Goal: Task Accomplishment & Management: Complete application form

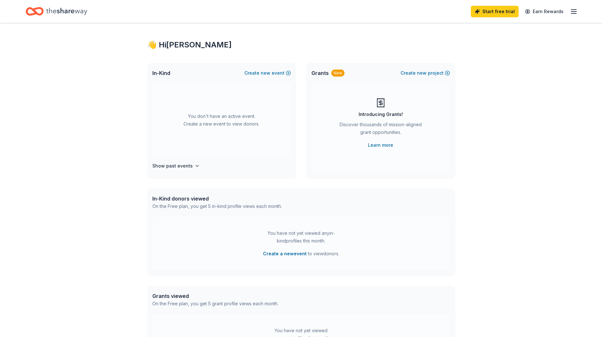
scroll to position [4, 0]
click at [573, 8] on icon "button" at bounding box center [574, 12] width 8 height 8
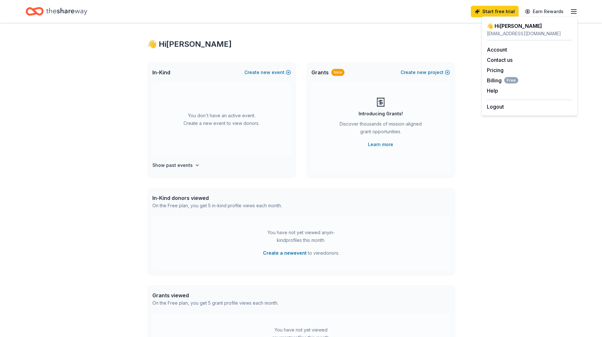
click at [423, 38] on div "👋 Hi Taylor In-Kind Create new event You don't have an active event. Create a n…" at bounding box center [301, 206] width 328 height 374
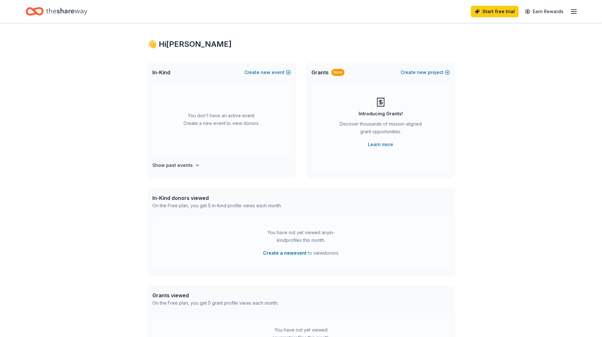
scroll to position [0, 0]
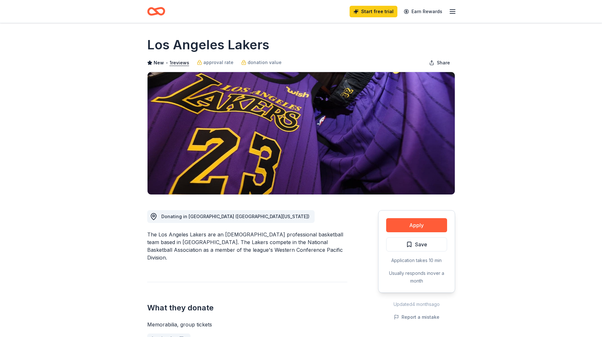
scroll to position [97, 0]
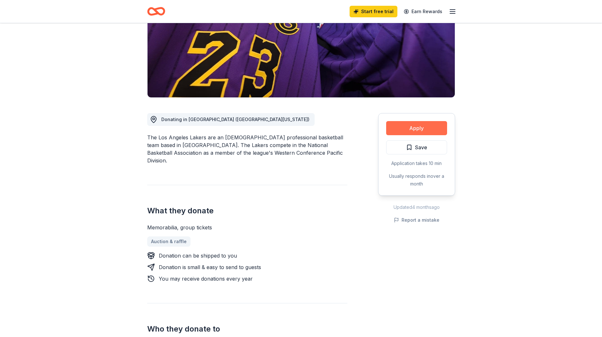
click at [428, 126] on button "Apply" at bounding box center [416, 128] width 61 height 14
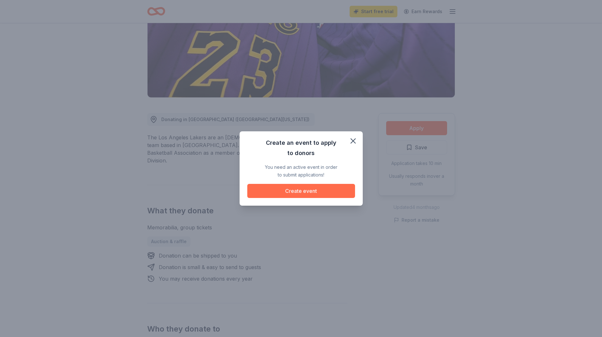
click at [316, 194] on button "Create event" at bounding box center [301, 191] width 108 height 14
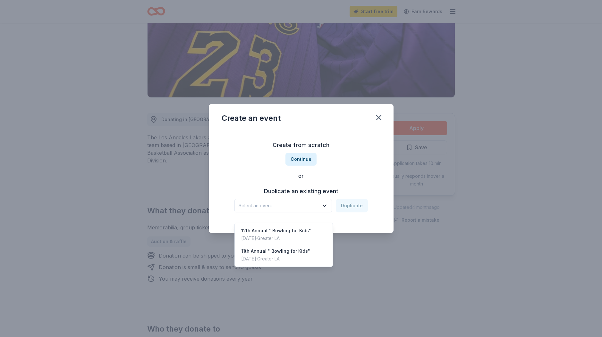
click at [320, 205] on button "Select an event" at bounding box center [282, 205] width 97 height 13
click at [297, 227] on div "12th Annual " Bowling for Kids"" at bounding box center [276, 231] width 70 height 8
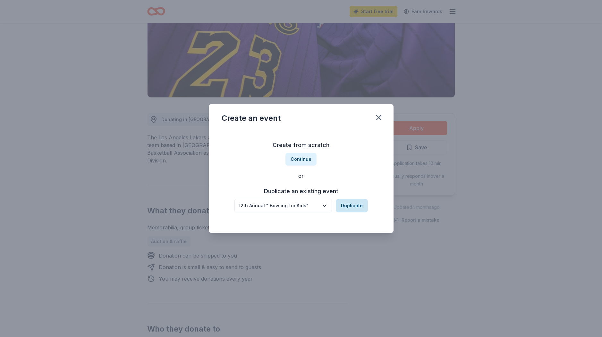
click at [345, 206] on button "Duplicate" at bounding box center [352, 205] width 32 height 13
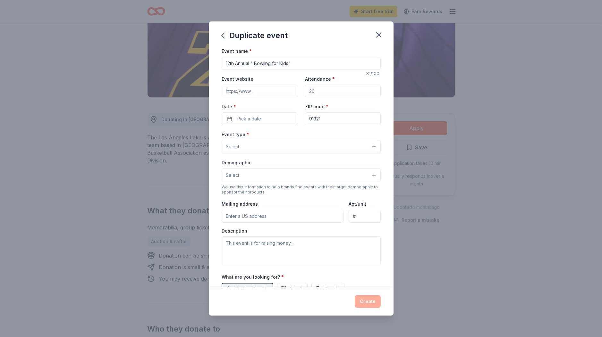
drag, startPoint x: 229, startPoint y: 63, endPoint x: 228, endPoint y: 90, distance: 26.7
click at [229, 63] on input "12th Annual " Bowling for Kids"" at bounding box center [300, 63] width 159 height 13
type input "13th Annual " Bowling for Kids""
click at [242, 146] on button "Select" at bounding box center [300, 146] width 159 height 13
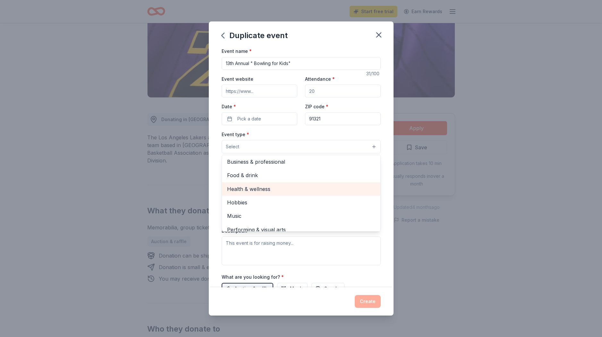
click at [265, 191] on span "Health & wellness" at bounding box center [301, 189] width 148 height 8
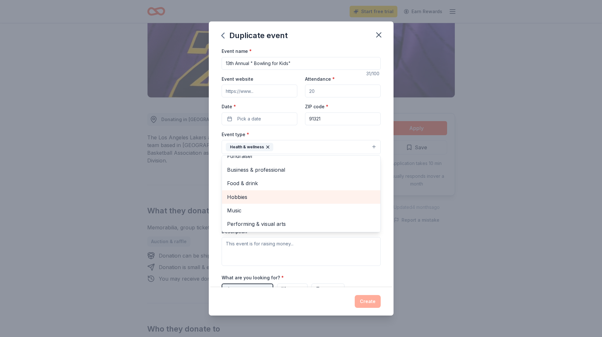
scroll to position [8, 0]
click at [270, 119] on div "Event name * 13th Annual " Bowling for Kids" 31 /100 Event website Attendance *…" at bounding box center [300, 195] width 159 height 297
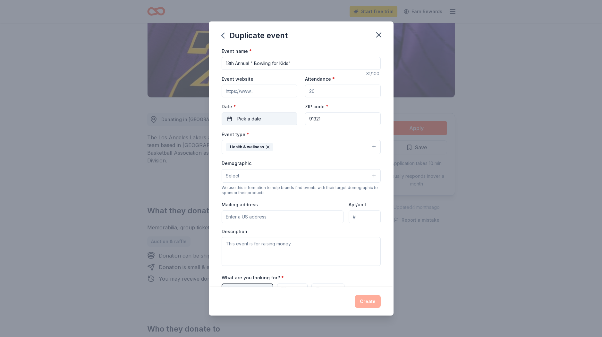
click at [271, 120] on button "Pick a date" at bounding box center [259, 119] width 76 height 13
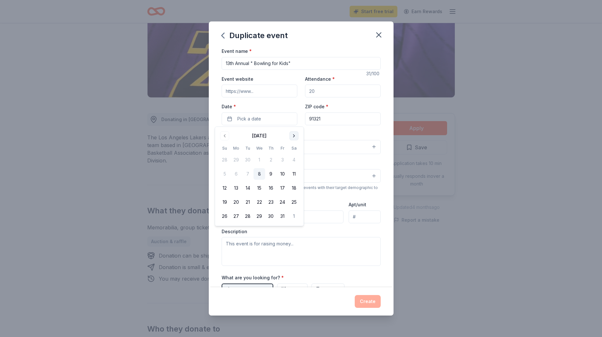
click at [291, 138] on button "Go to next month" at bounding box center [293, 135] width 9 height 9
click at [226, 173] on button "7" at bounding box center [225, 174] width 12 height 12
click at [337, 94] on input "Attendance *" at bounding box center [343, 91] width 76 height 13
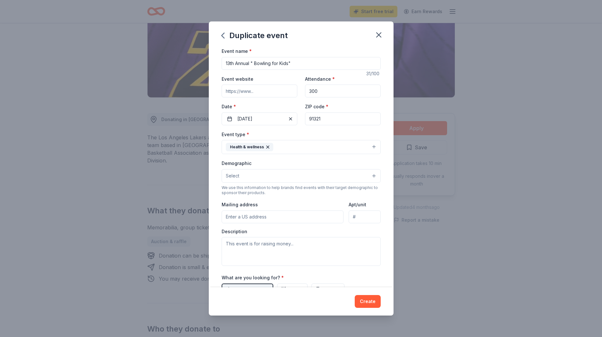
type input "300"
click at [275, 93] on input "Event website" at bounding box center [259, 91] width 76 height 13
click at [267, 179] on button "Select" at bounding box center [300, 175] width 159 height 13
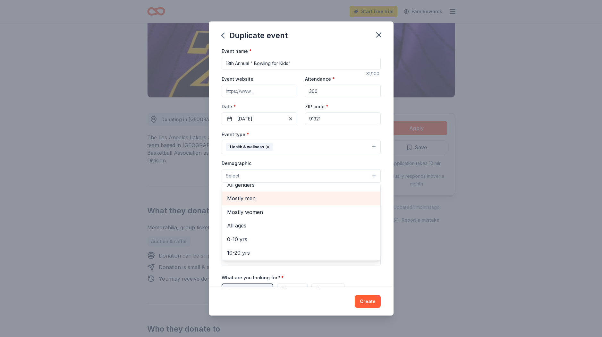
scroll to position [12, 0]
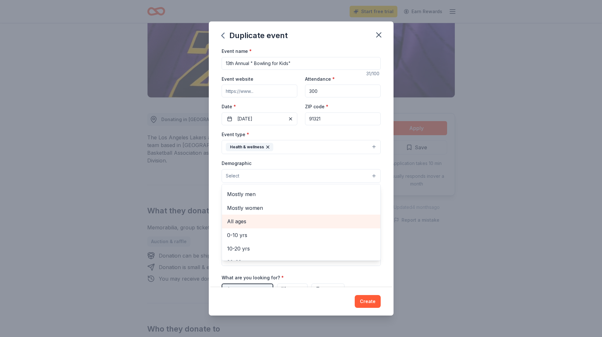
click at [252, 221] on span "All ages" at bounding box center [301, 221] width 148 height 8
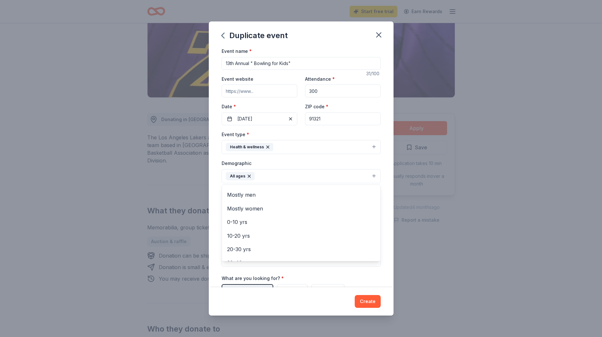
click at [256, 90] on div "Event name * 13th Annual " Bowling for Kids" 31 /100 Event website Attendance *…" at bounding box center [300, 195] width 159 height 297
click at [254, 91] on input "Event website" at bounding box center [259, 91] width 76 height 13
paste input "https://www.eventbrite.com/e/13th-annual-bowling-for-kids-tickets-1632424558799"
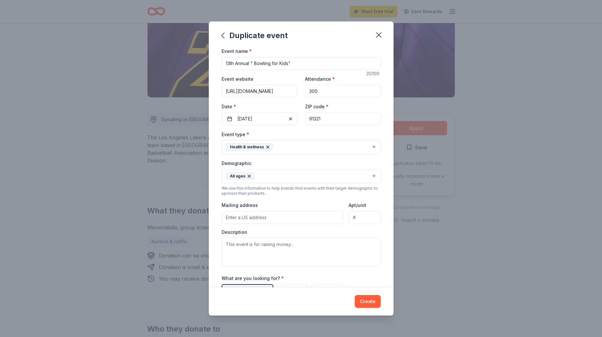
scroll to position [0, 112]
type input "https://www.eventbrite.com/e/13th-annual-bowling-for-kids-tickets-1632424558799"
click at [311, 43] on div "Duplicate event" at bounding box center [301, 34] width 185 height 26
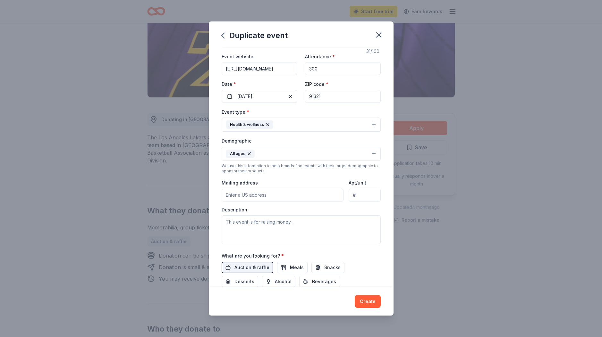
scroll to position [84, 0]
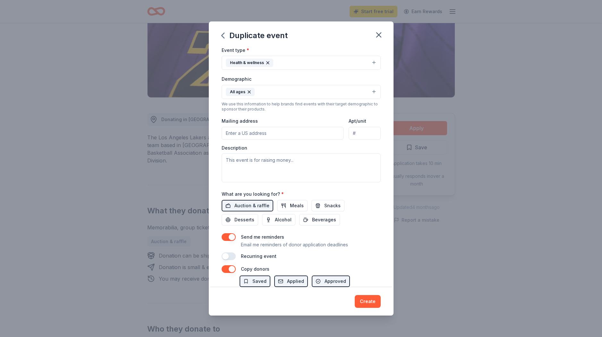
click at [296, 131] on input "Mailing address" at bounding box center [282, 133] width 122 height 13
type input "28009 Smyth Drive, Santa Clarita, CA, 91355"
click at [272, 165] on textarea at bounding box center [300, 168] width 159 height 29
paste textarea "Children’s Hospital Los Angeles is a non-profit hospital that cares for more th…"
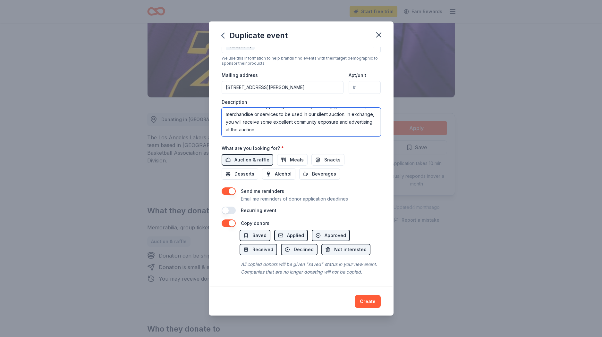
scroll to position [0, 0]
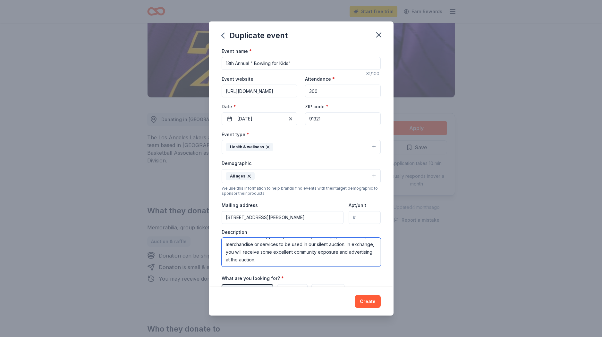
type textarea "Children’s Hospital Los Angeles is a non-profit hospital that cares for more th…"
click at [313, 66] on input "13th Annual " Bowling for Kids"" at bounding box center [300, 63] width 159 height 13
type input "13th Annual " Bowling for Kids" benefiting [GEOGRAPHIC_DATA] [GEOGRAPHIC_DATA]"
click at [373, 298] on button "Create" at bounding box center [368, 301] width 26 height 13
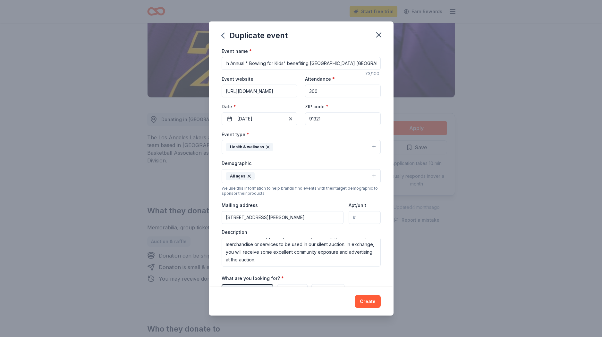
scroll to position [0, 0]
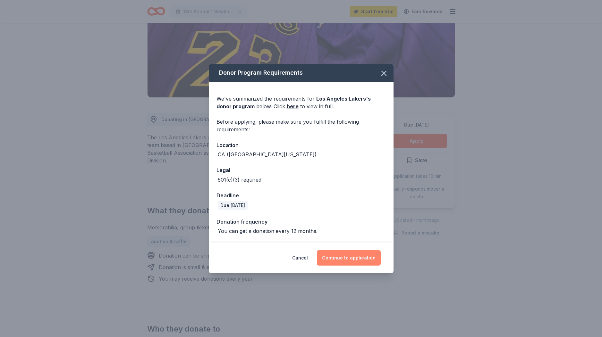
click at [370, 260] on button "Continue to application" at bounding box center [349, 257] width 64 height 15
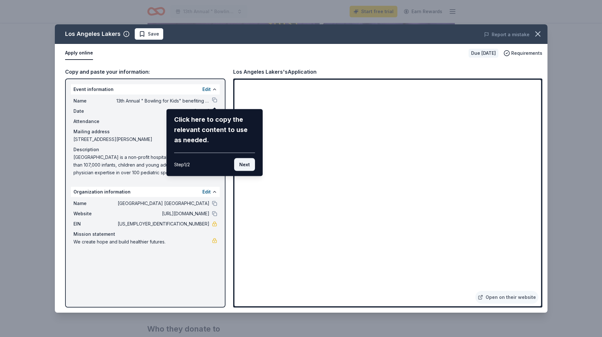
click at [241, 165] on button "Next" at bounding box center [244, 164] width 21 height 13
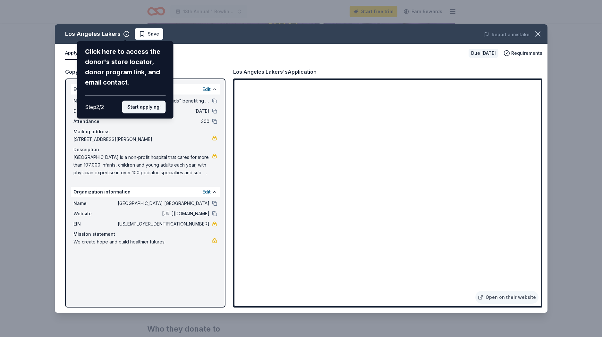
click at [155, 107] on button "Start applying!" at bounding box center [144, 107] width 44 height 13
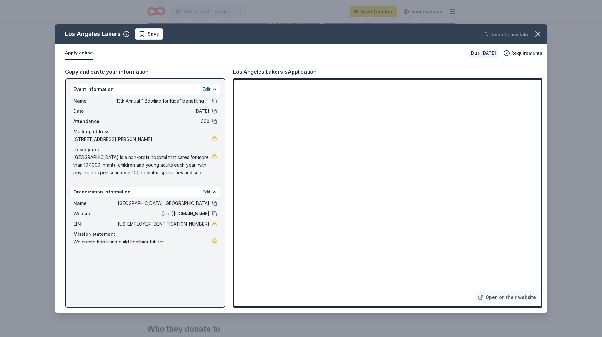
click at [211, 191] on div "Los Angeles Lakers Save Report a mistake Apply online Due in 18 days Requiremen…" at bounding box center [301, 168] width 492 height 288
click at [521, 297] on link "Open on their website" at bounding box center [506, 297] width 63 height 13
click at [536, 33] on icon "button" at bounding box center [537, 34] width 4 height 4
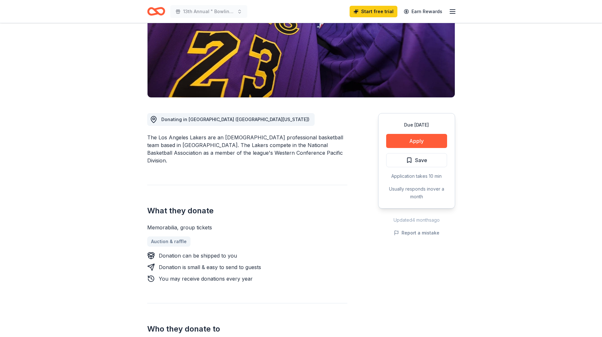
click at [451, 16] on div "Start free trial Earn Rewards" at bounding box center [402, 11] width 107 height 15
click at [449, 11] on icon "button" at bounding box center [452, 12] width 8 height 8
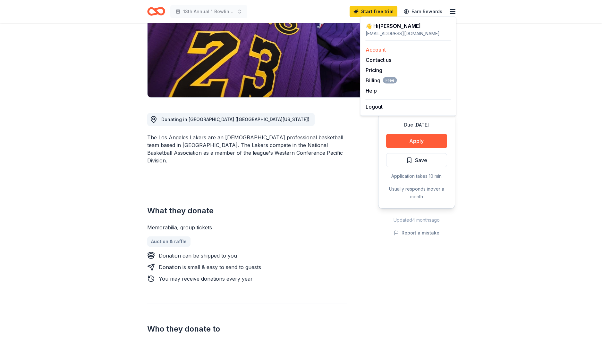
click at [384, 51] on link "Account" at bounding box center [375, 49] width 20 height 6
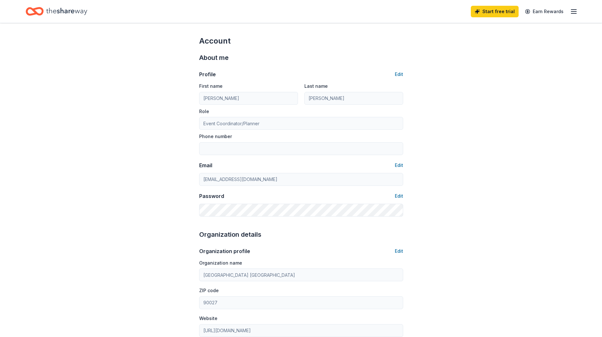
click at [66, 12] on icon "Home" at bounding box center [66, 11] width 41 height 13
click at [70, 13] on icon "Home" at bounding box center [66, 11] width 41 height 13
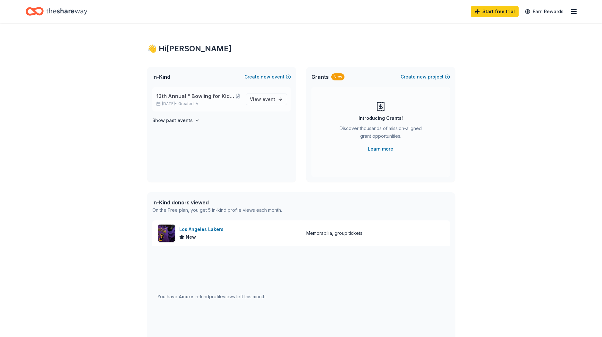
click at [197, 97] on span "13th Annual " Bowling for Kids" benefiting [GEOGRAPHIC_DATA] [GEOGRAPHIC_DATA]" at bounding box center [195, 96] width 79 height 8
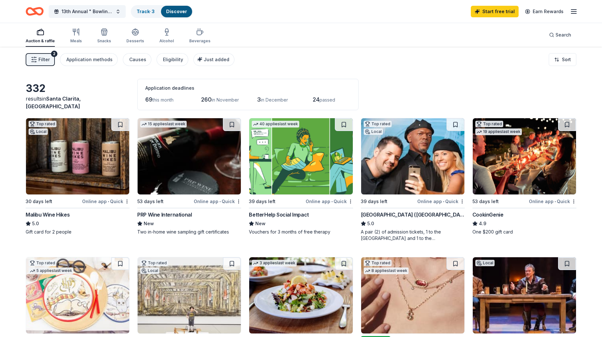
click at [174, 215] on div "PRP Wine International" at bounding box center [164, 215] width 54 height 8
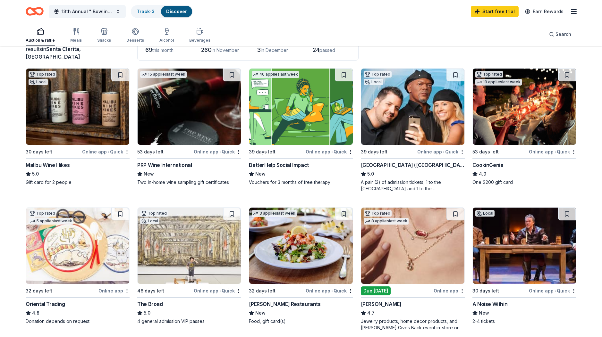
scroll to position [51, 0]
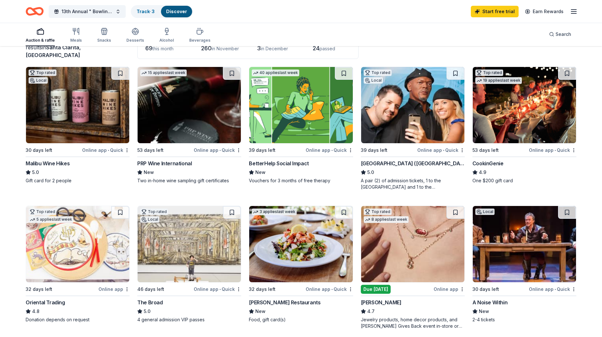
click at [421, 126] on img at bounding box center [412, 105] width 103 height 76
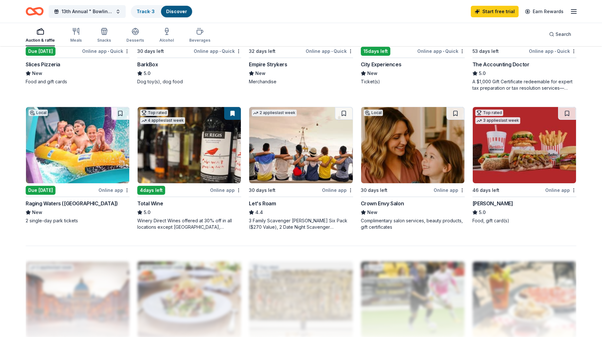
scroll to position [431, 0]
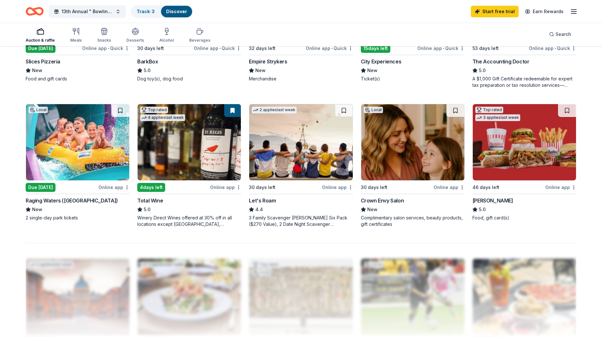
click at [93, 147] on img at bounding box center [77, 142] width 103 height 76
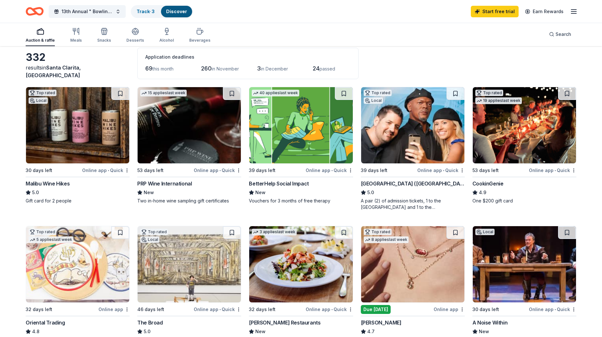
scroll to position [0, 0]
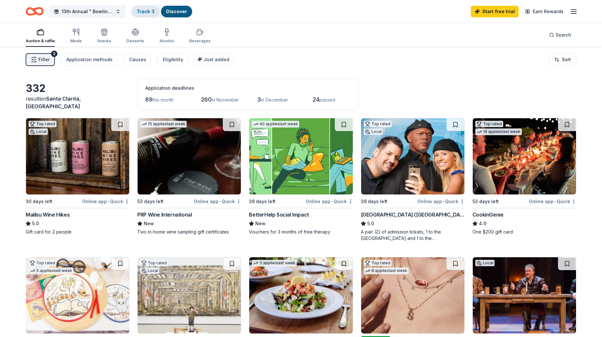
click at [149, 11] on link "Track · 3" at bounding box center [146, 11] width 18 height 5
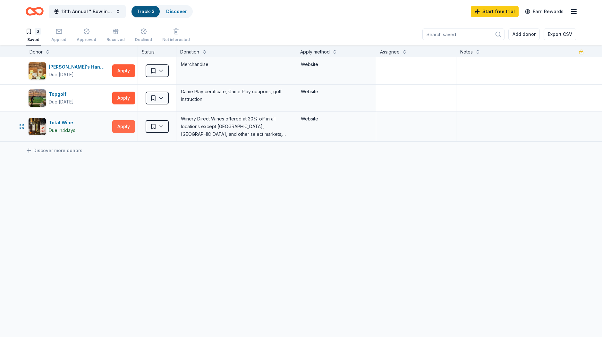
click at [122, 128] on button "Apply" at bounding box center [123, 126] width 23 height 13
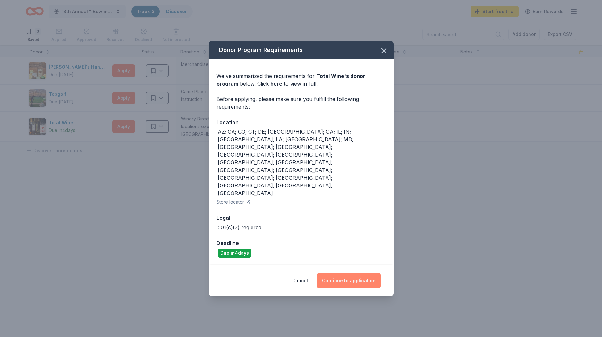
click at [339, 273] on button "Continue to application" at bounding box center [349, 280] width 64 height 15
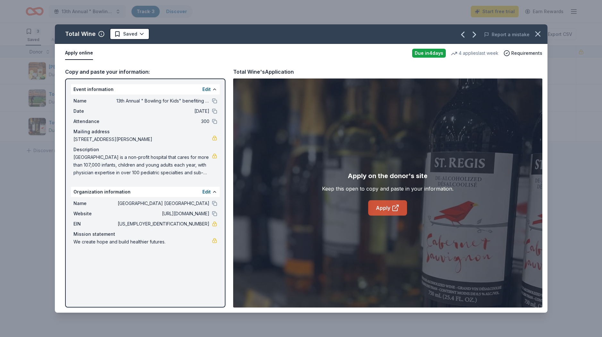
click at [393, 209] on icon at bounding box center [395, 208] width 8 height 8
click at [535, 32] on icon "button" at bounding box center [537, 34] width 4 height 4
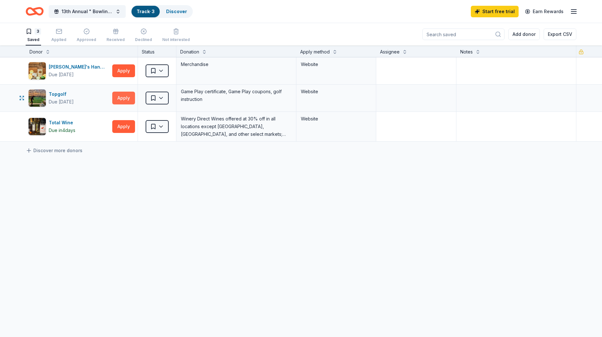
scroll to position [0, 0]
click at [120, 98] on button "Apply" at bounding box center [123, 97] width 23 height 13
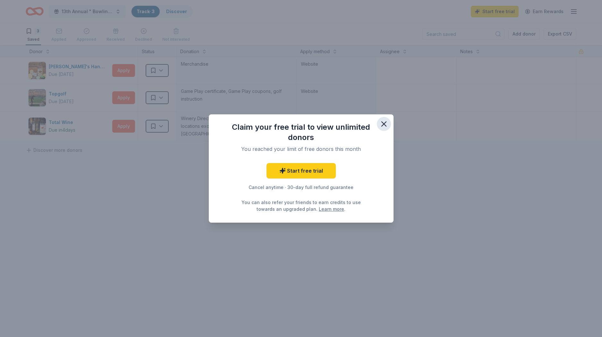
click at [382, 124] on icon "button" at bounding box center [383, 124] width 9 height 9
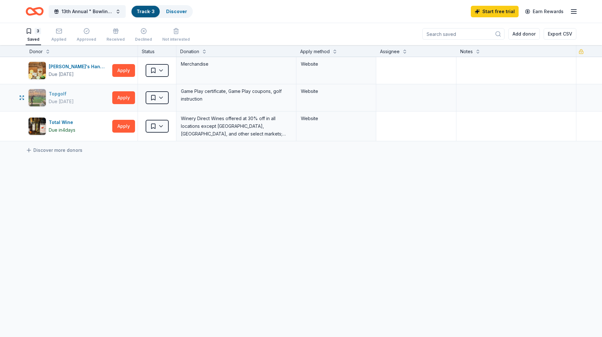
click at [34, 97] on img "button" at bounding box center [37, 97] width 17 height 17
click at [151, 13] on link "Track · 3" at bounding box center [146, 11] width 18 height 5
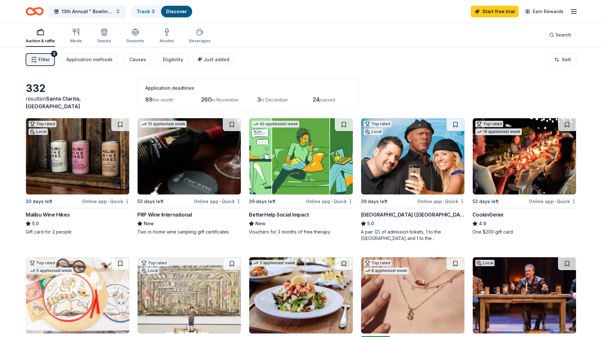
click at [572, 12] on line "button" at bounding box center [573, 12] width 5 height 0
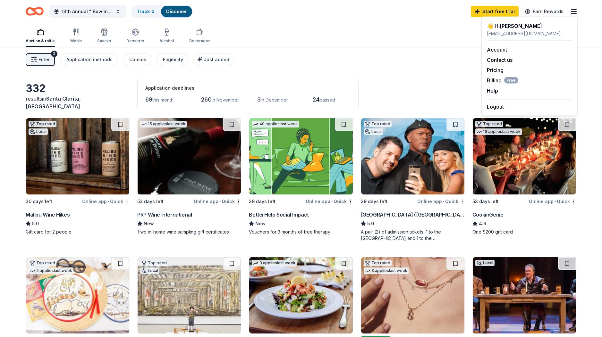
click at [108, 148] on img at bounding box center [77, 156] width 103 height 76
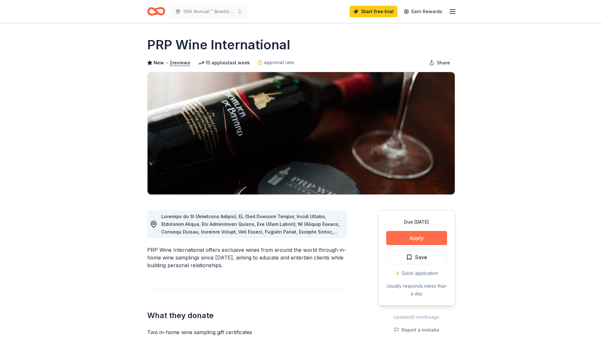
click at [402, 235] on button "Apply" at bounding box center [416, 238] width 61 height 14
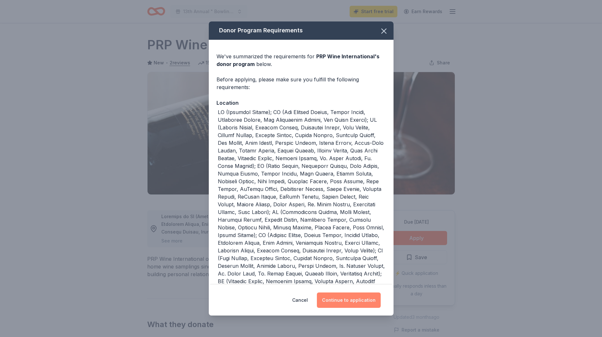
click at [340, 298] on button "Continue to application" at bounding box center [349, 300] width 64 height 15
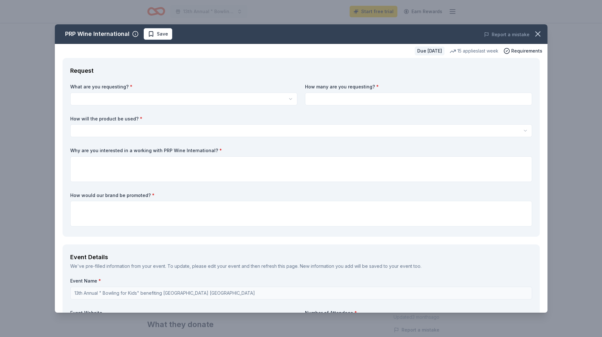
click at [113, 95] on html "13th Annual " Bowling for Kids" benefiting Childrens Hospital Los Angeles Start…" at bounding box center [301, 168] width 602 height 337
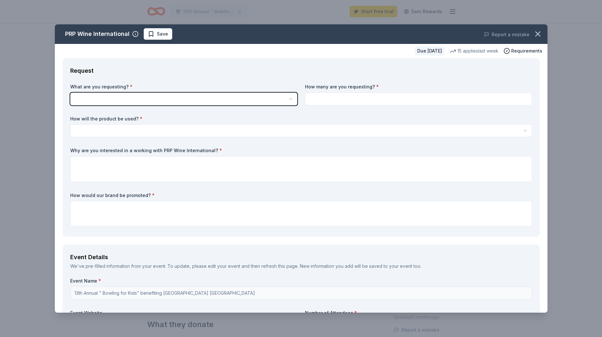
click at [536, 35] on html "13th Annual " Bowling for Kids" benefiting Childrens Hospital Los Angeles Start…" at bounding box center [301, 168] width 602 height 337
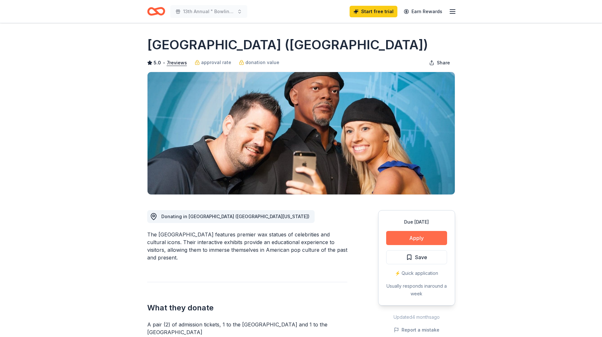
click at [426, 239] on button "Apply" at bounding box center [416, 238] width 61 height 14
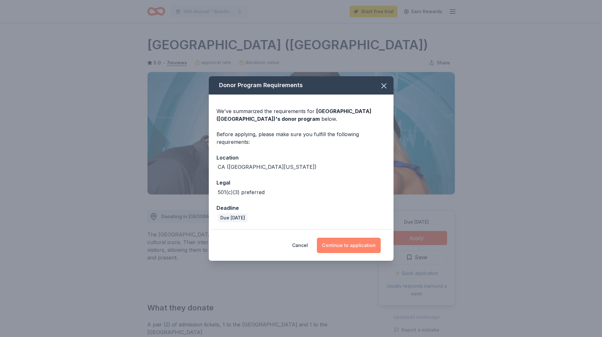
click at [349, 249] on button "Continue to application" at bounding box center [349, 245] width 64 height 15
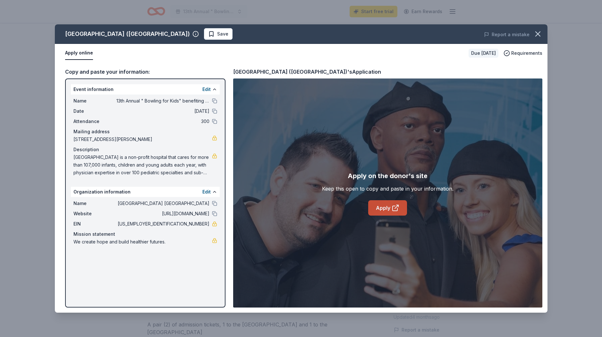
click at [395, 209] on icon at bounding box center [395, 208] width 8 height 8
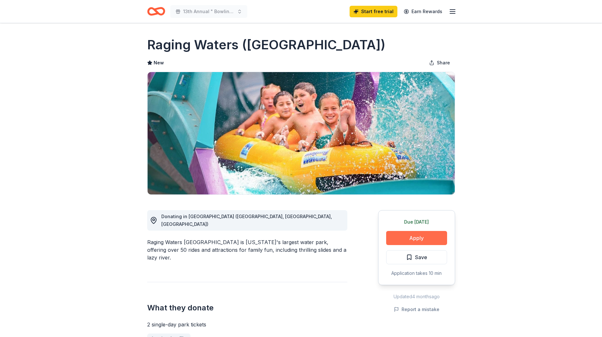
scroll to position [0, 0]
click at [393, 238] on button "Apply" at bounding box center [416, 238] width 61 height 14
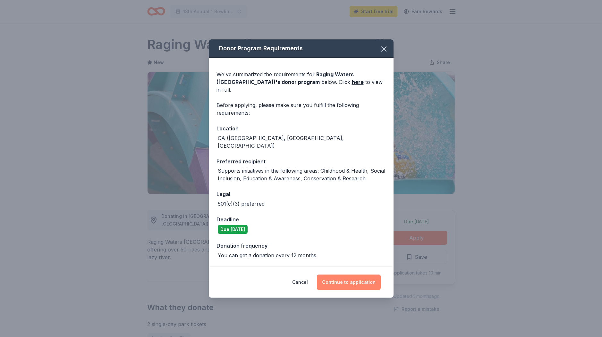
click at [344, 278] on button "Continue to application" at bounding box center [349, 282] width 64 height 15
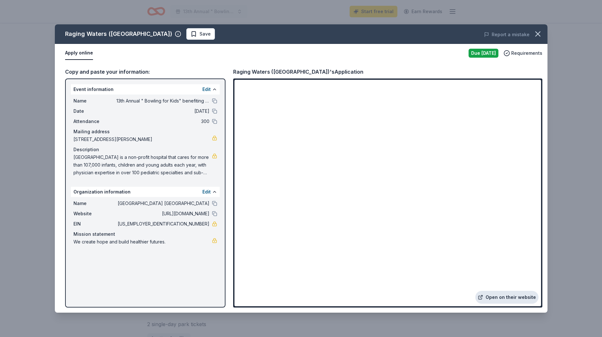
click at [519, 299] on link "Open on their website" at bounding box center [506, 297] width 63 height 13
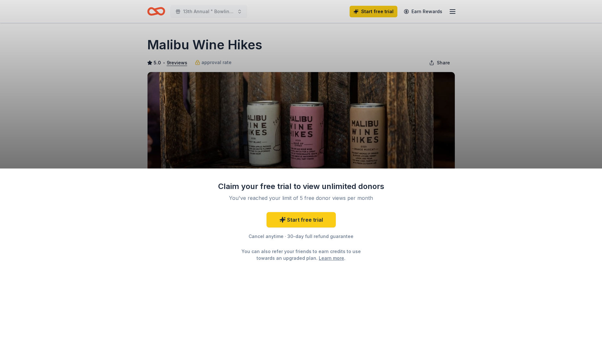
click at [401, 242] on div "Claim your free trial to view unlimited donors You've reached your limit of 5 f…" at bounding box center [301, 253] width 602 height 169
click at [411, 145] on div "Claim your free trial to view unlimited donors You've reached your limit of 5 f…" at bounding box center [301, 168] width 602 height 337
